Goal: Contribute content

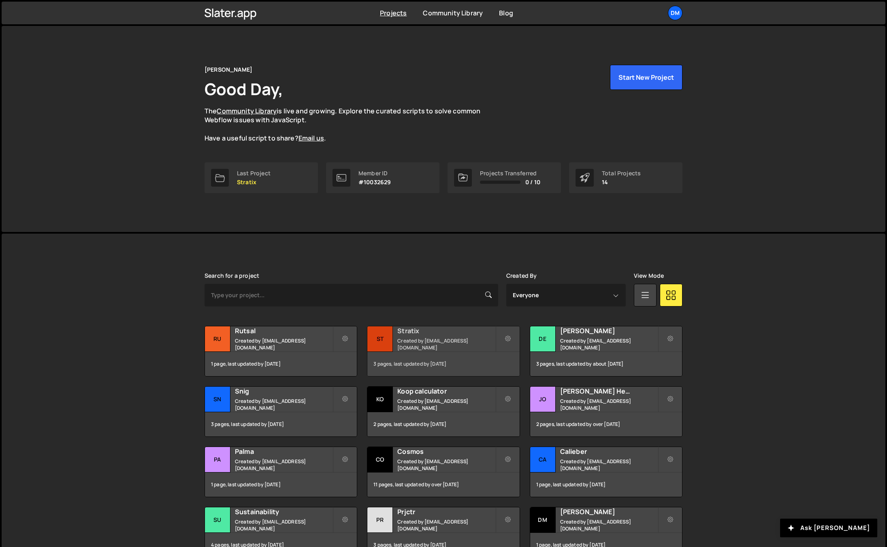
click at [424, 344] on small "Created by dmytrokaraulov@gmail.com" at bounding box center [446, 344] width 98 height 14
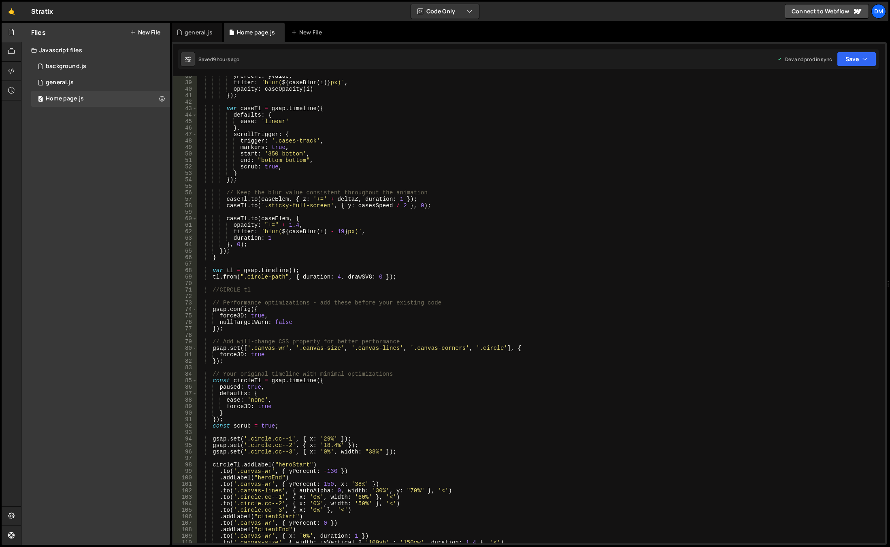
scroll to position [243, 0]
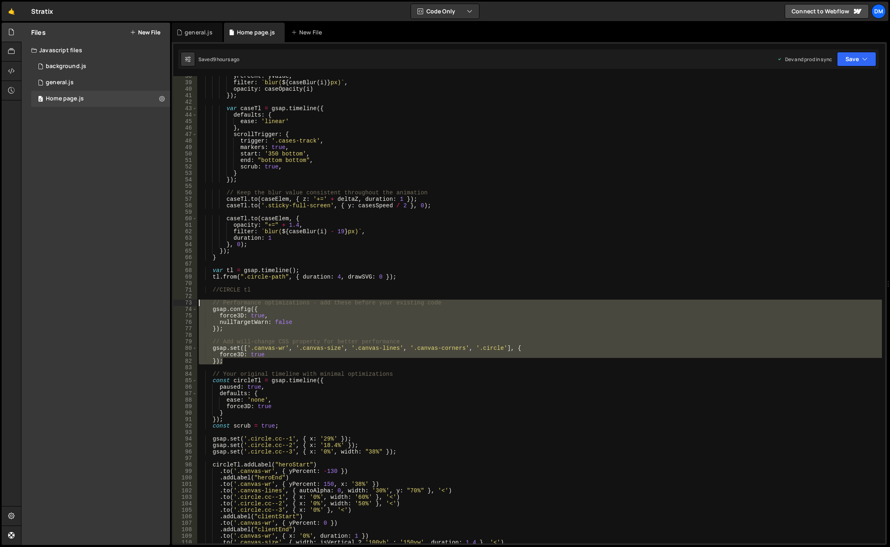
drag, startPoint x: 239, startPoint y: 364, endPoint x: 162, endPoint y: 301, distance: 99.5
click at [162, 301] on div "Files New File Javascript files 0 background.js 0 0 general.js 0 0 Home page.js…" at bounding box center [455, 284] width 869 height 523
drag, startPoint x: 864, startPoint y: 60, endPoint x: 844, endPoint y: 75, distance: 25.2
click at [864, 60] on icon "button" at bounding box center [865, 59] width 6 height 8
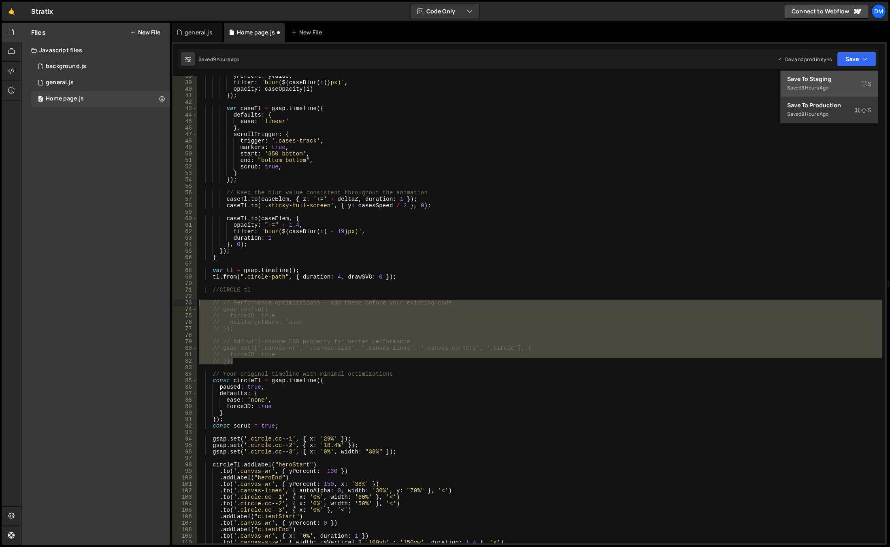
click at [822, 84] on div "9 hours ago" at bounding box center [814, 87] width 27 height 7
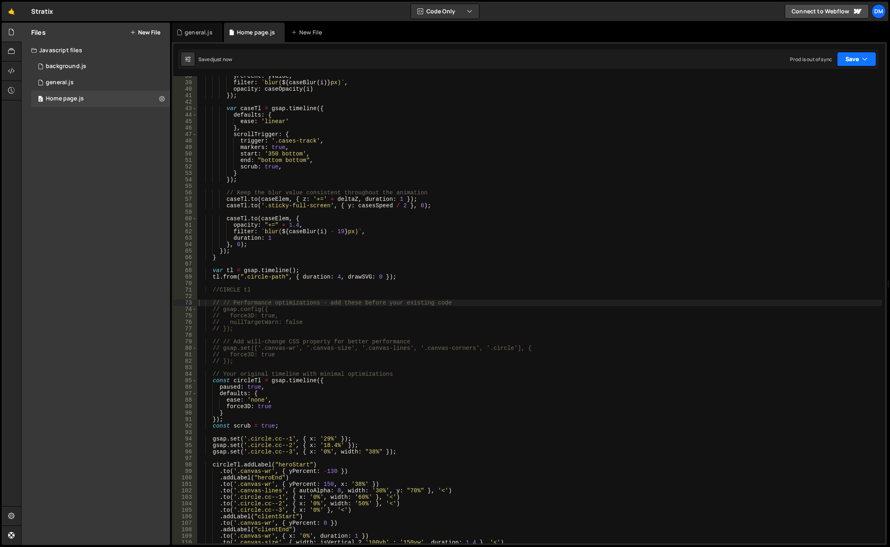
click at [849, 64] on button "Save" at bounding box center [856, 59] width 39 height 15
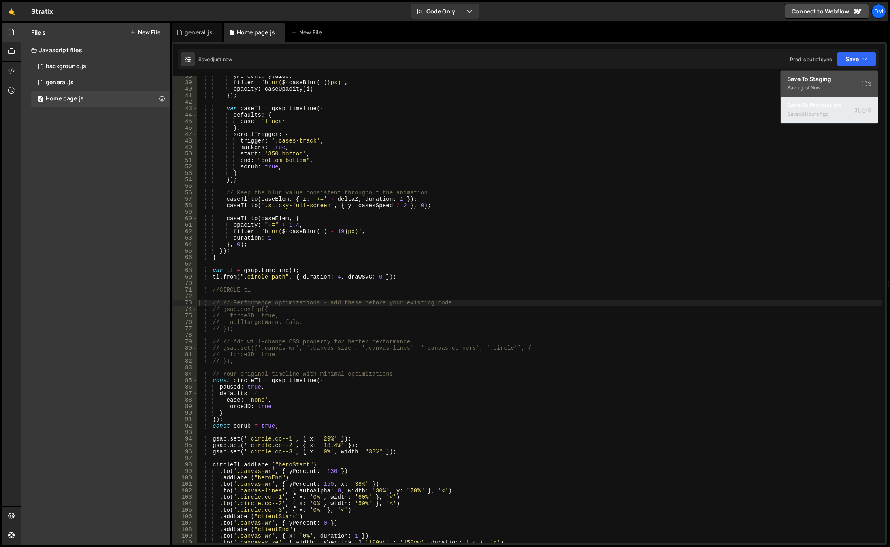
click at [818, 112] on div "9 hours ago" at bounding box center [814, 114] width 27 height 7
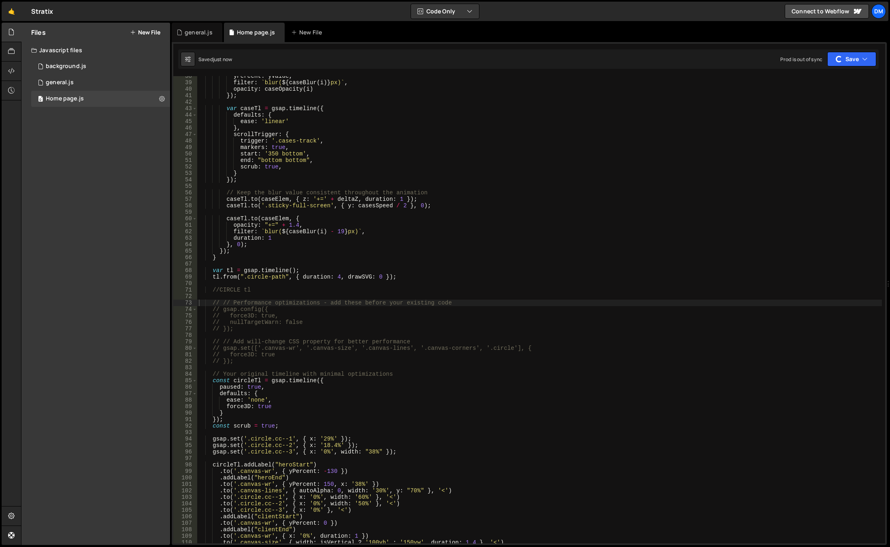
type textarea "// gsap.set(['.canvas-wr', '.canvas-size', '.canvas-lines', '.canvas-corners', …"
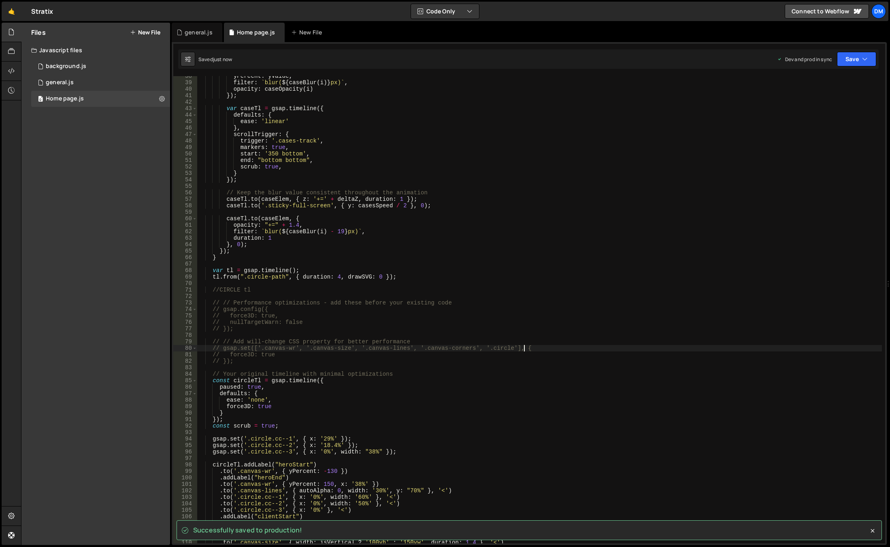
click at [549, 345] on div "yPercent : yValue , filter : ` blur( ${ caseBlur ( i ) } px) ` , opacity : case…" at bounding box center [539, 313] width 685 height 480
